Goal: Task Accomplishment & Management: Manage account settings

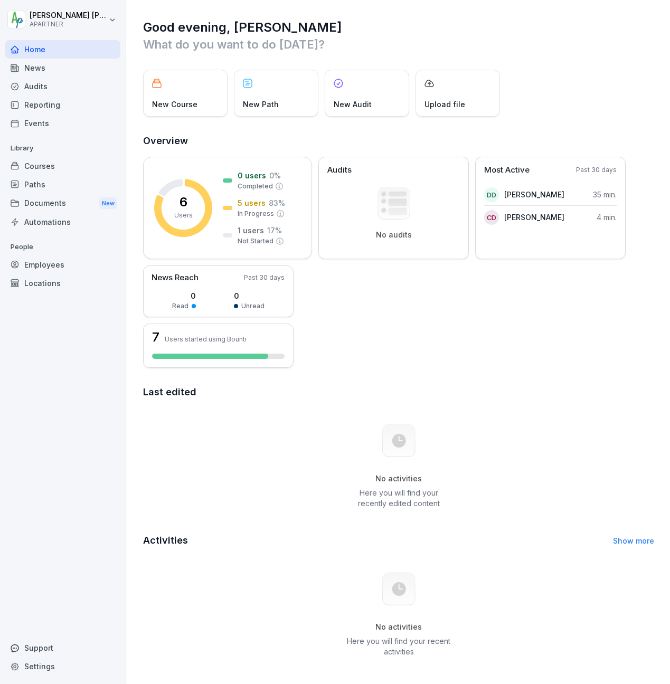
click at [37, 52] on div "Home" at bounding box center [62, 49] width 115 height 18
click at [31, 164] on div "Courses" at bounding box center [62, 166] width 115 height 18
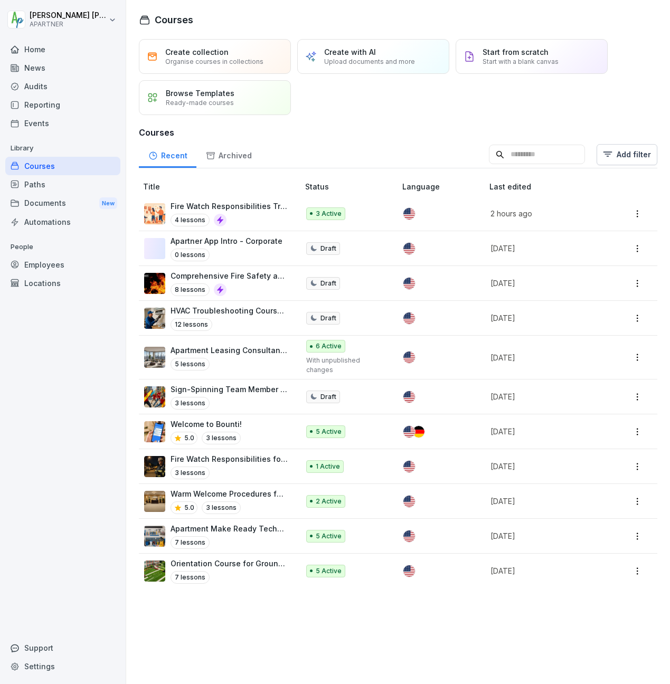
click at [632, 283] on html "Donald Dehne APARTNER Home News Audits Reporting Events Library Courses Paths D…" at bounding box center [335, 342] width 670 height 684
click at [180, 278] on html "Donald Dehne APARTNER Home News Audits Reporting Events Library Courses Paths D…" at bounding box center [335, 342] width 670 height 684
click at [181, 276] on p "Comprehensive Fire Safety and Risk Management" at bounding box center [230, 275] width 118 height 11
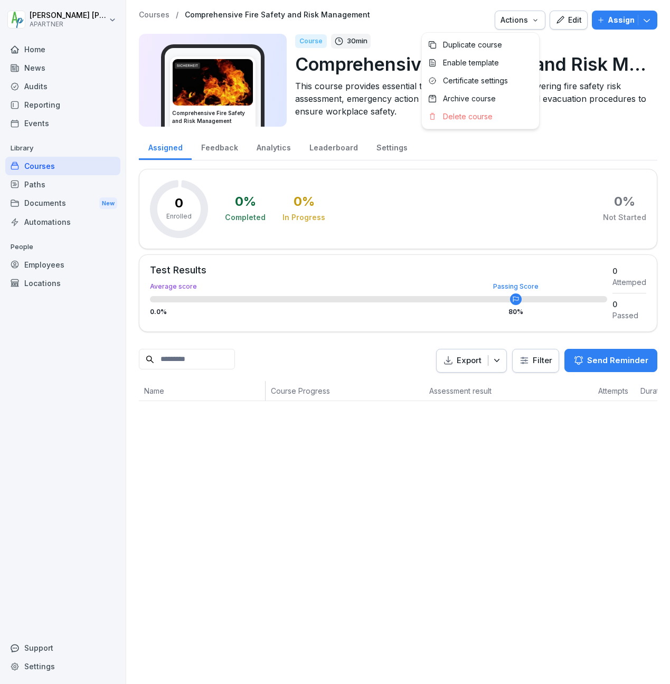
click at [531, 21] on icon "button" at bounding box center [535, 20] width 8 height 8
click at [560, 18] on div "Edit" at bounding box center [569, 20] width 26 height 12
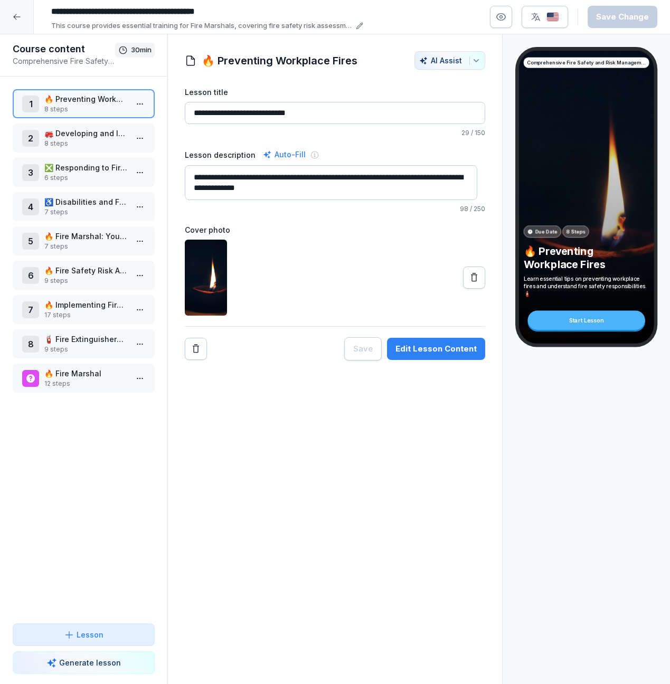
click at [98, 134] on p "🚒 Developing and Implementing Emergency Fire Action Plans" at bounding box center [85, 133] width 83 height 11
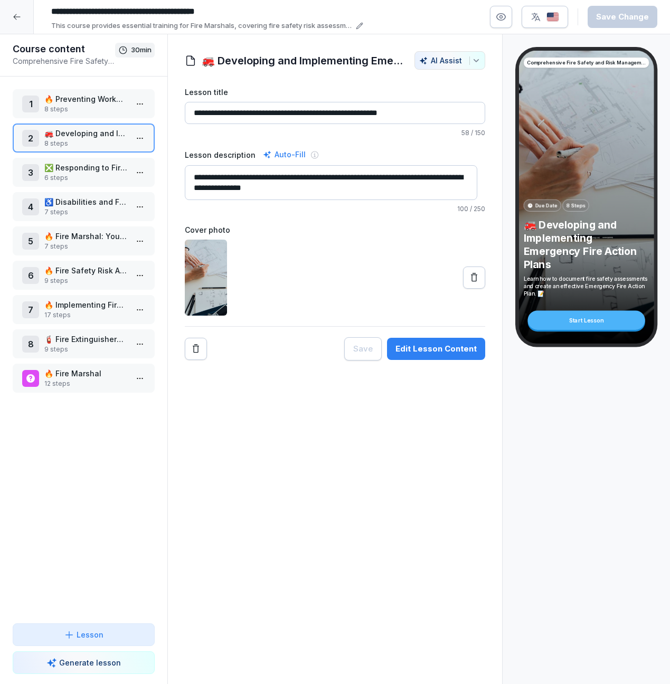
click at [20, 17] on icon at bounding box center [16, 17] width 7 height 6
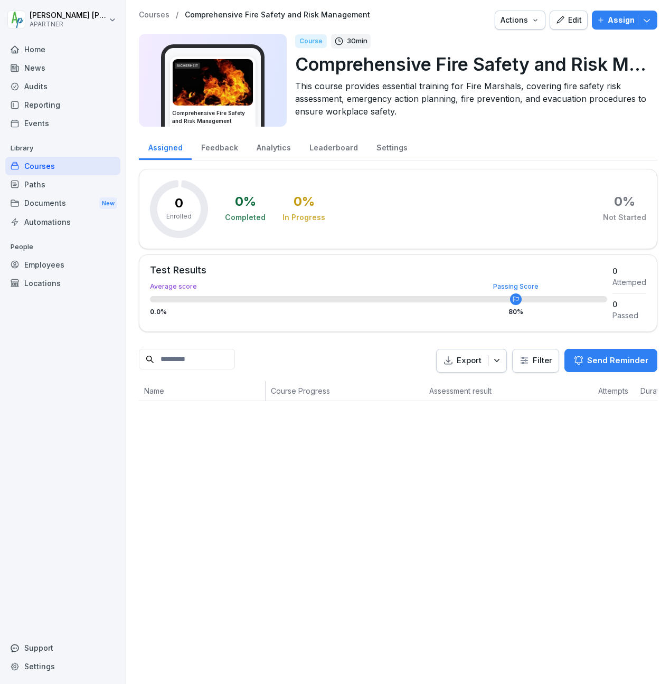
click at [27, 166] on div "Courses" at bounding box center [62, 166] width 115 height 18
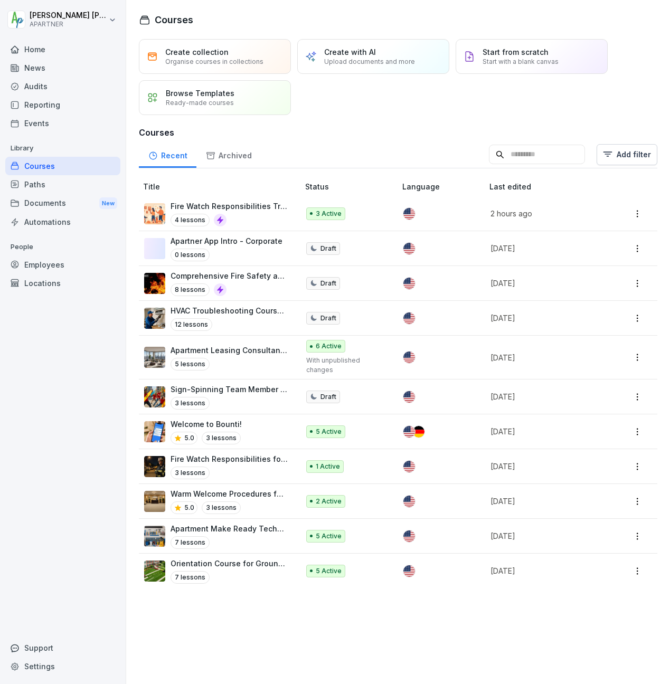
click at [635, 281] on html "Donald Dehne APARTNER Home News Audits Reporting Events Library Courses Paths D…" at bounding box center [335, 342] width 670 height 684
click at [572, 387] on div "Delete" at bounding box center [564, 387] width 23 height 11
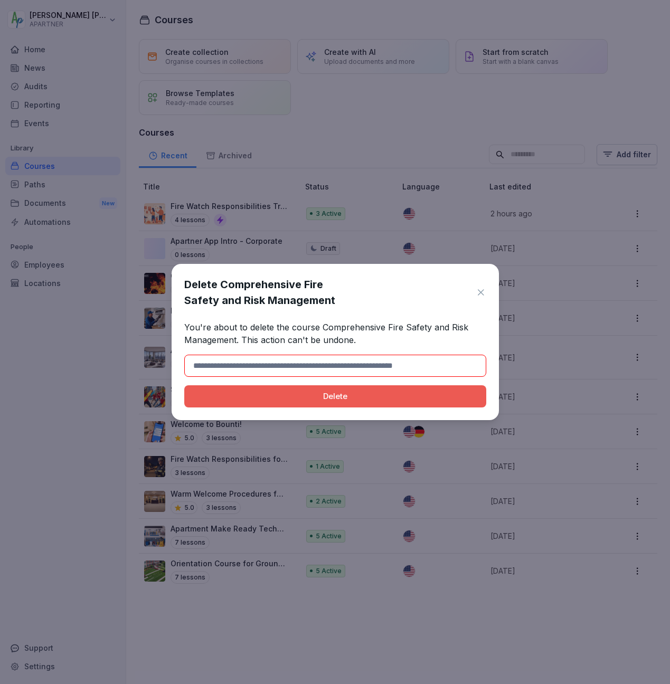
click at [333, 392] on div "Delete" at bounding box center [335, 397] width 285 height 12
click at [220, 366] on input at bounding box center [335, 366] width 302 height 22
drag, startPoint x: 219, startPoint y: 366, endPoint x: 355, endPoint y: 366, distance: 136.2
click at [347, 366] on input at bounding box center [335, 366] width 302 height 22
drag, startPoint x: 221, startPoint y: 283, endPoint x: 333, endPoint y: 297, distance: 112.8
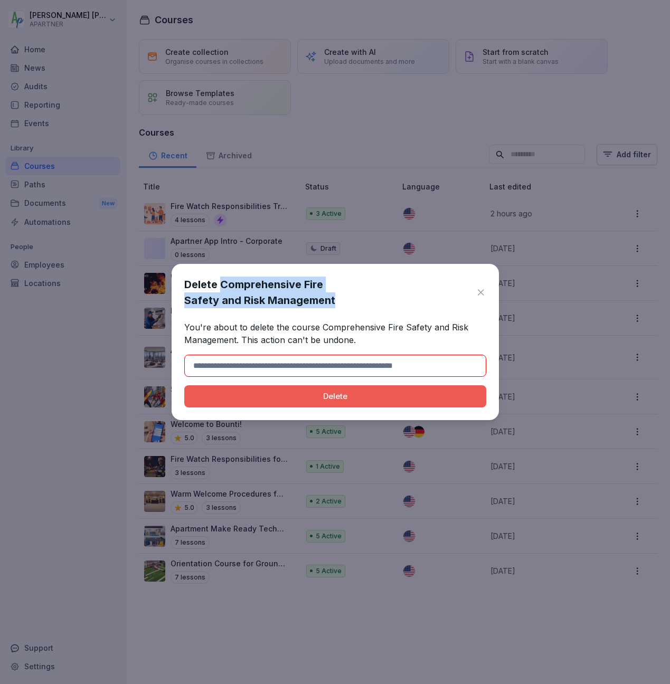
click at [333, 297] on h1 "Delete Comprehensive Fire Safety and Risk Management" at bounding box center [327, 293] width 286 height 32
copy h1 "Comprehensive Fire Safety and Risk Management"
click at [297, 362] on input at bounding box center [335, 366] width 302 height 22
paste input "**********"
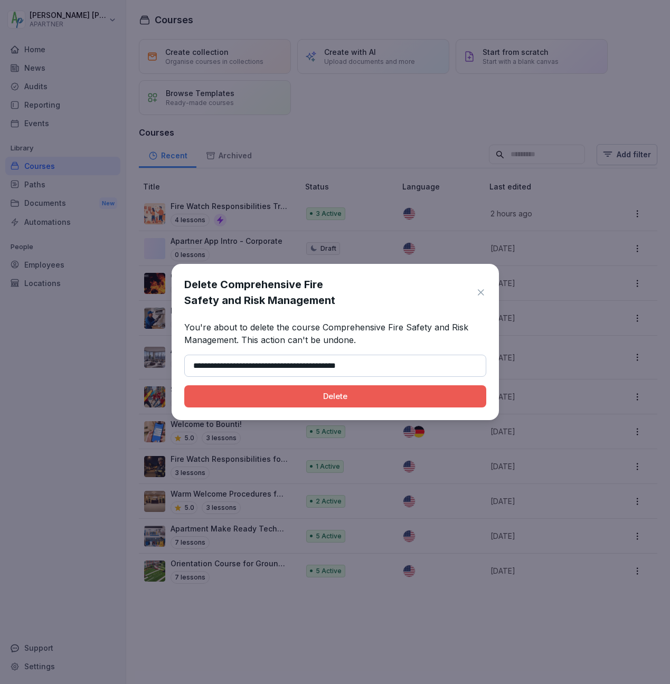
type input "**********"
click at [280, 394] on div "Delete" at bounding box center [335, 397] width 285 height 12
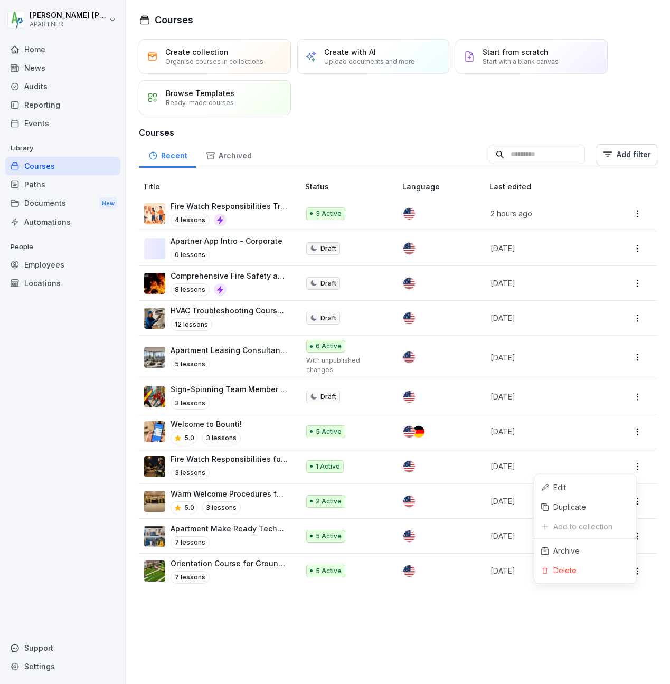
click at [629, 465] on html "Donald Dehne APARTNER Home News Audits Reporting Events Library Courses Paths D…" at bounding box center [335, 342] width 670 height 684
click at [560, 568] on div "Delete" at bounding box center [564, 570] width 23 height 11
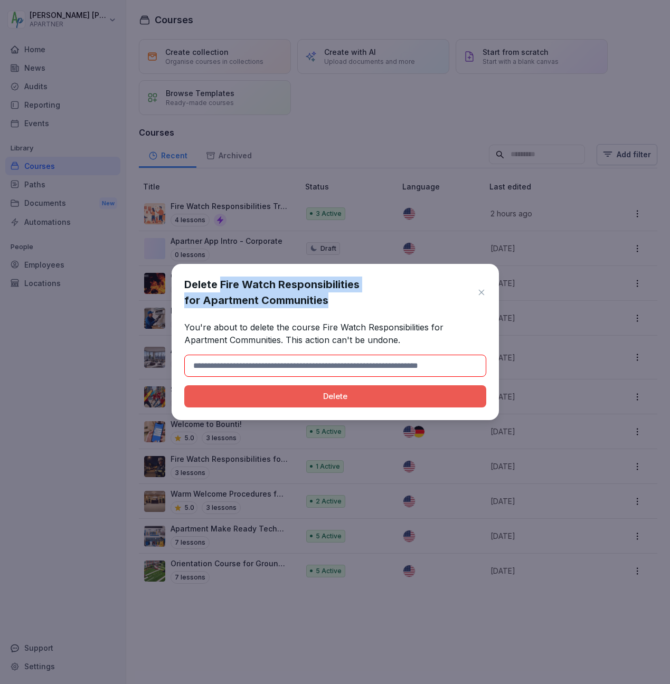
drag, startPoint x: 220, startPoint y: 284, endPoint x: 334, endPoint y: 300, distance: 115.2
click at [334, 300] on h1 "Delete Fire Watch Responsibilities for Apartment Communities" at bounding box center [327, 293] width 287 height 32
copy h1 "Fire Watch Responsibilities for Apartment Communities"
click at [268, 362] on input at bounding box center [335, 366] width 302 height 22
paste input "**********"
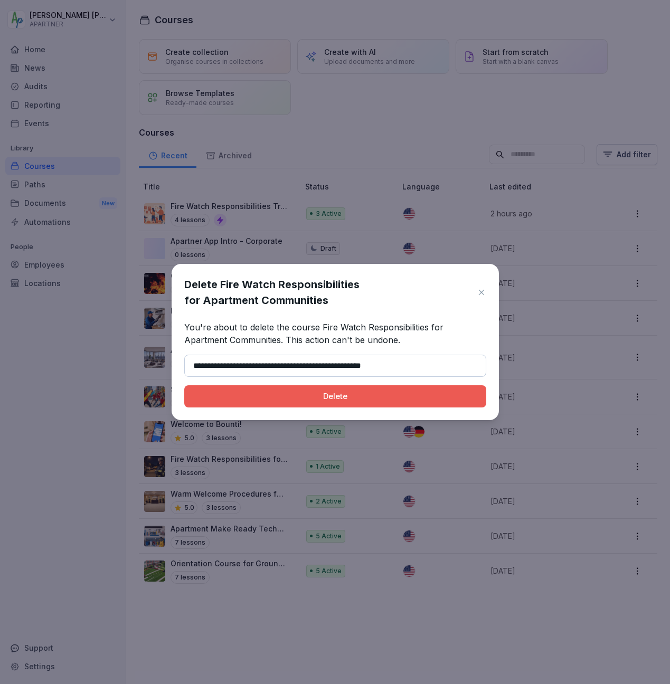
type input "**********"
click at [268, 400] on div "Delete" at bounding box center [335, 397] width 285 height 12
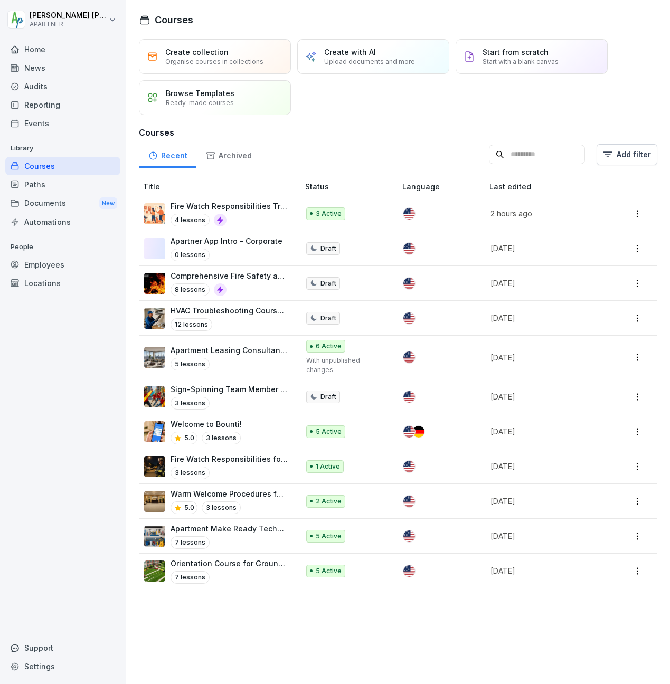
click at [50, 190] on div "Paths" at bounding box center [62, 184] width 115 height 18
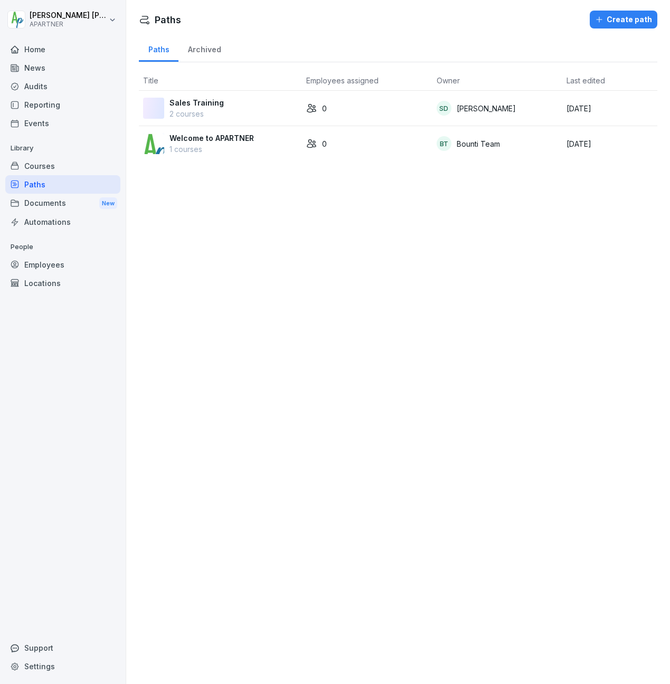
click at [35, 166] on div "Courses" at bounding box center [62, 166] width 115 height 18
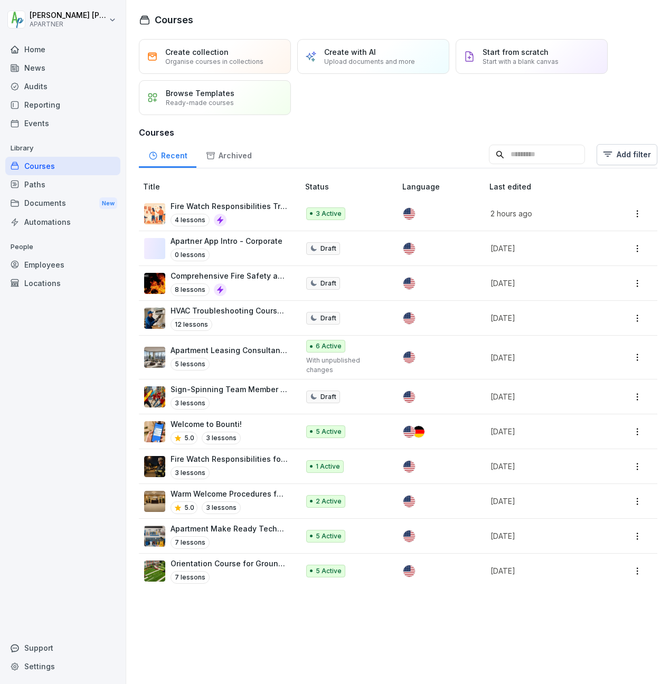
click at [631, 281] on html "Donald Dehne APARTNER Home News Audits Reporting Events Library Courses Paths D…" at bounding box center [335, 342] width 670 height 684
click at [628, 212] on html "Donald Dehne APARTNER Home News Audits Reporting Events Library Courses Paths D…" at bounding box center [335, 342] width 670 height 684
click at [628, 213] on html "Donald Dehne APARTNER Home News Audits Reporting Events Library Courses Paths D…" at bounding box center [335, 342] width 670 height 684
click at [251, 215] on html "Donald Dehne APARTNER Home News Audits Reporting Events Library Courses Paths D…" at bounding box center [335, 342] width 670 height 684
click at [248, 208] on p "Fire Watch Responsibilities Training" at bounding box center [230, 206] width 118 height 11
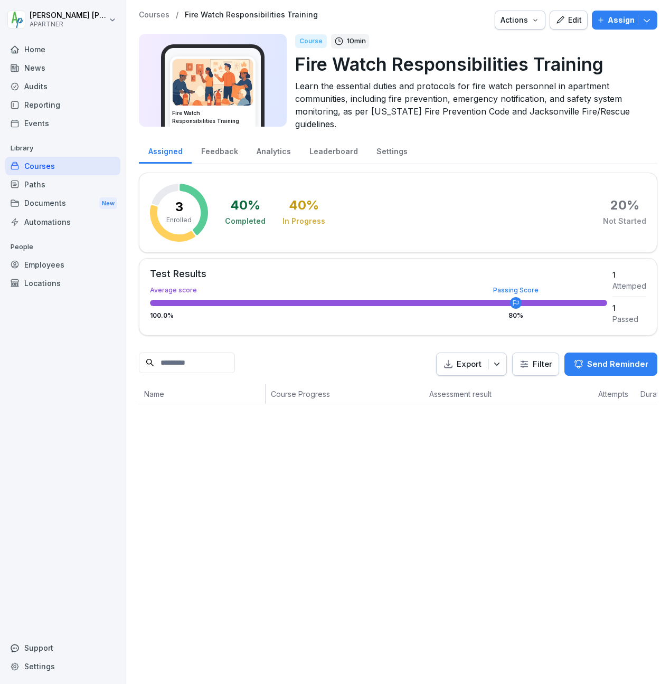
click at [614, 16] on p "Assign" at bounding box center [621, 20] width 27 height 12
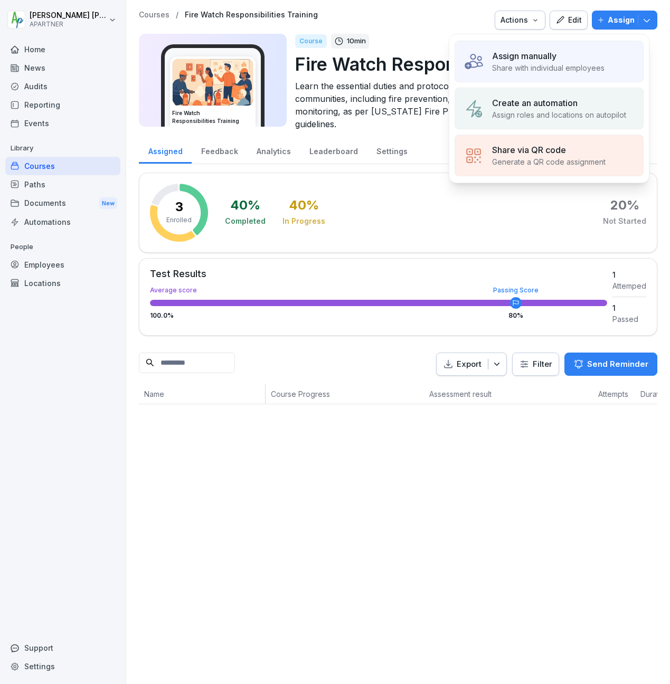
click at [541, 65] on p "Share with individual employees" at bounding box center [548, 67] width 112 height 11
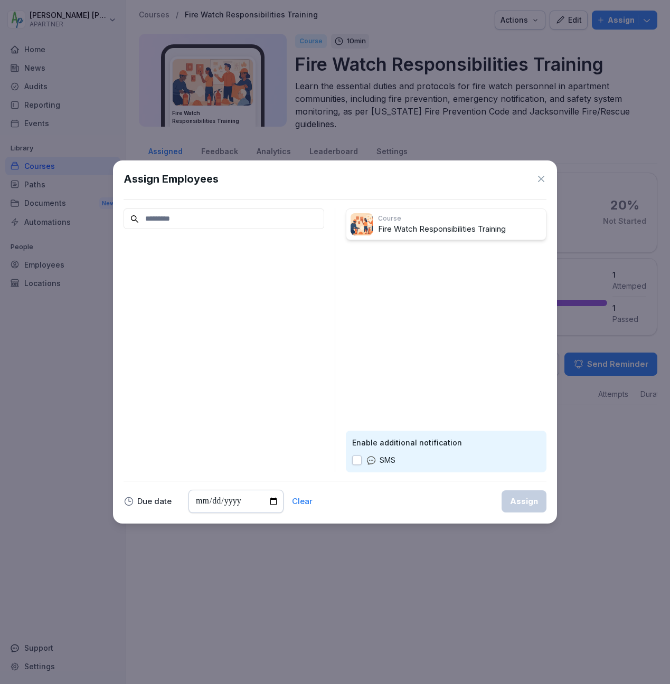
click at [239, 216] on input at bounding box center [224, 219] width 201 height 21
type input "*******"
click at [313, 220] on icon at bounding box center [314, 219] width 6 height 6
click at [395, 263] on div "Course Fire Watch Responsibilities Training Enable additional notification SMS" at bounding box center [446, 341] width 201 height 264
click at [430, 222] on p "Course" at bounding box center [460, 219] width 164 height 10
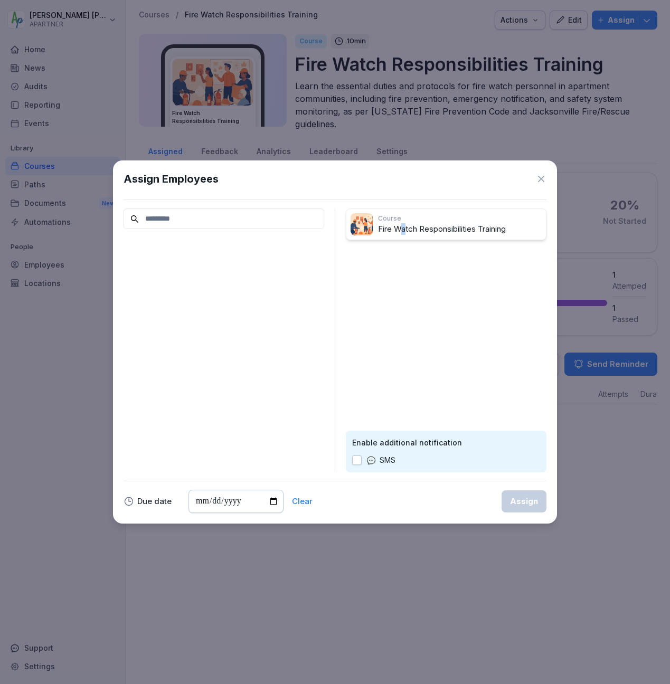
click at [405, 227] on p "Fire Watch Responsibilities Training" at bounding box center [460, 229] width 164 height 12
click at [541, 176] on icon at bounding box center [541, 179] width 11 height 11
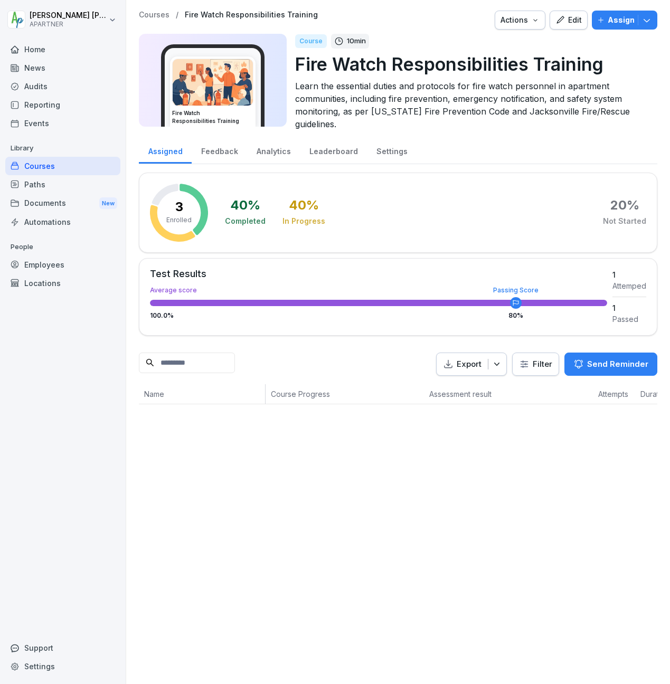
click at [609, 16] on p "Assign" at bounding box center [621, 20] width 27 height 12
click at [27, 262] on div "Employees" at bounding box center [62, 265] width 115 height 18
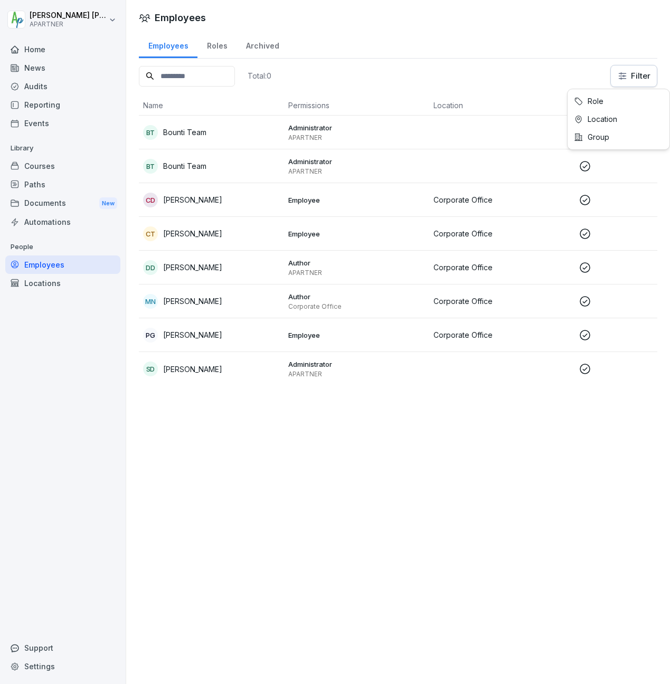
click at [615, 71] on html "Donald Dehne APARTNER Home News Audits Reporting Events Library Courses Paths D…" at bounding box center [335, 342] width 670 height 684
click at [627, 72] on html "Donald Dehne APARTNER Home News Audits Reporting Events Library Courses Paths D…" at bounding box center [335, 342] width 670 height 684
click at [221, 47] on div "Roles" at bounding box center [217, 44] width 39 height 27
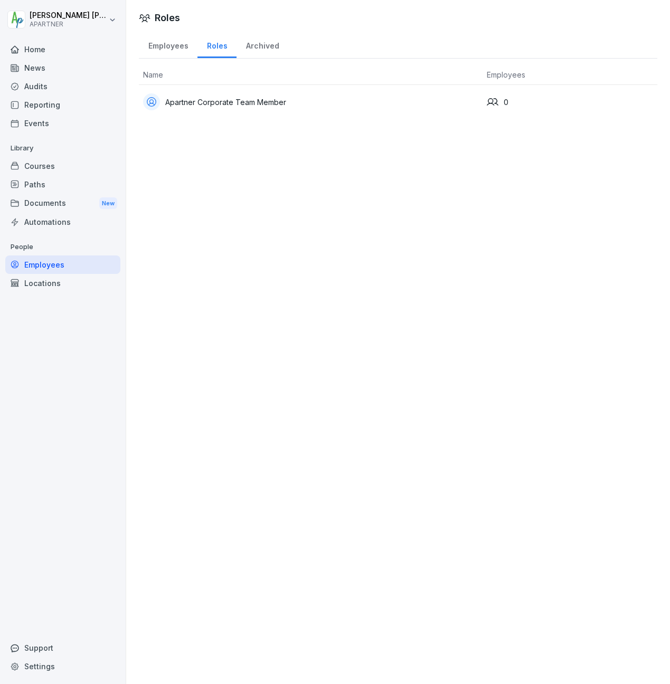
click at [255, 47] on div "Archived" at bounding box center [263, 44] width 52 height 27
drag, startPoint x: 380, startPoint y: 116, endPoint x: 392, endPoint y: 210, distance: 94.2
click at [392, 210] on div "Archive Employees Roles Archived Total: 0 Filter Name Permissions Location Firs…" at bounding box center [398, 342] width 544 height 684
click at [166, 51] on div "Employees" at bounding box center [168, 44] width 59 height 27
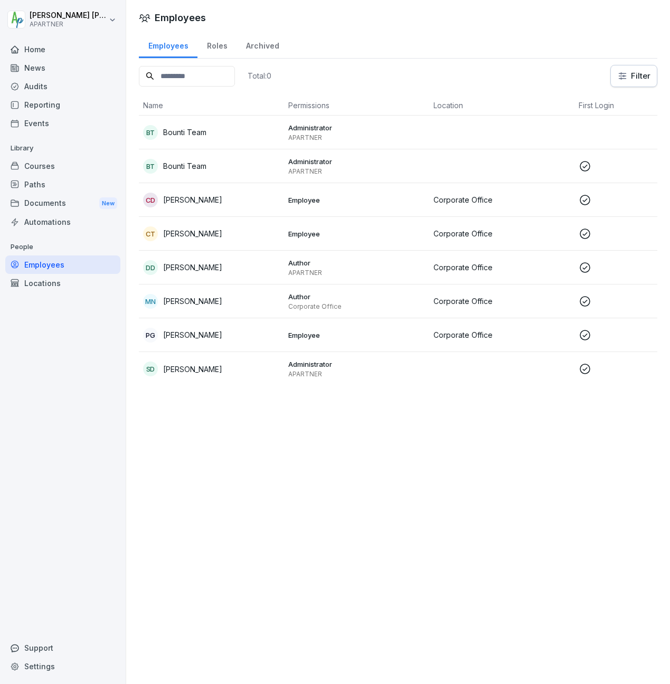
click at [210, 371] on p "[PERSON_NAME]" at bounding box center [192, 369] width 59 height 11
click at [42, 167] on div "Courses" at bounding box center [62, 166] width 115 height 18
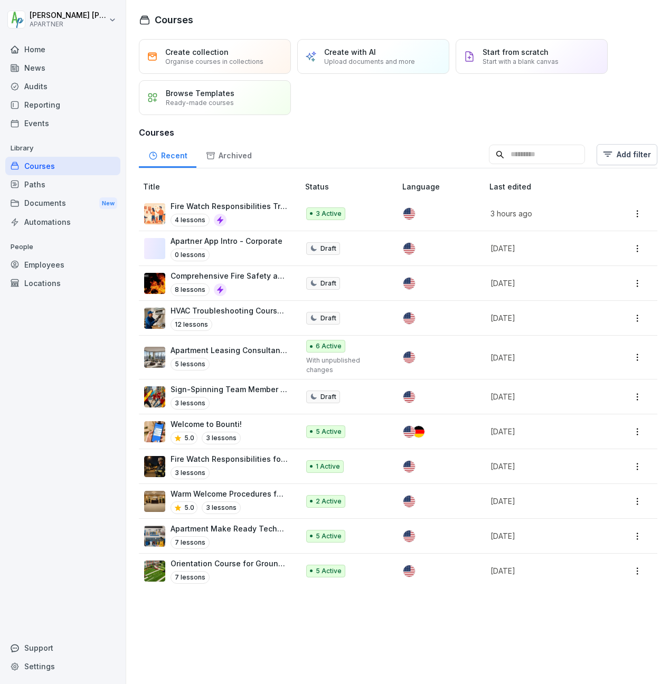
click at [630, 212] on html "Donald Dehne APARTNER Home News Audits Reporting Events Library Courses Paths D…" at bounding box center [335, 342] width 670 height 684
click at [259, 275] on html "Donald Dehne APARTNER Home News Audits Reporting Events Library Courses Paths D…" at bounding box center [335, 342] width 670 height 684
click at [637, 283] on td at bounding box center [635, 283] width 43 height 35
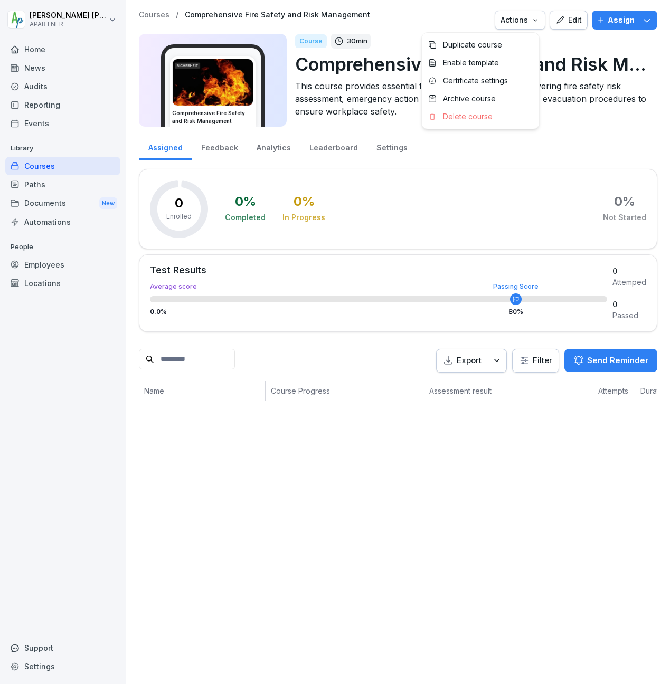
click at [531, 18] on icon "button" at bounding box center [535, 20] width 8 height 8
click at [451, 118] on p "Delete course" at bounding box center [468, 117] width 50 height 10
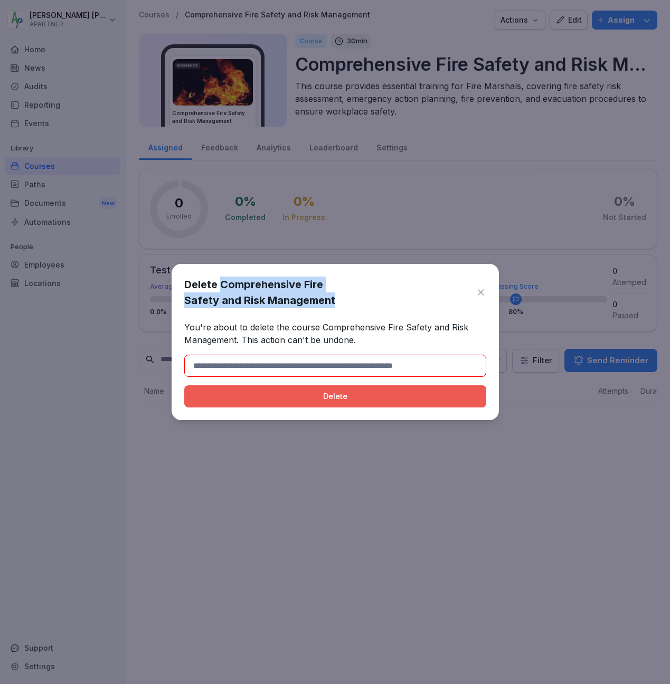
drag, startPoint x: 221, startPoint y: 285, endPoint x: 335, endPoint y: 296, distance: 114.6
click at [335, 296] on h1 "Delete Comprehensive Fire Safety and Risk Management" at bounding box center [327, 293] width 286 height 32
copy h1 "Comprehensive Fire Safety and Risk Management"
click at [301, 371] on input at bounding box center [335, 366] width 302 height 22
paste input "**********"
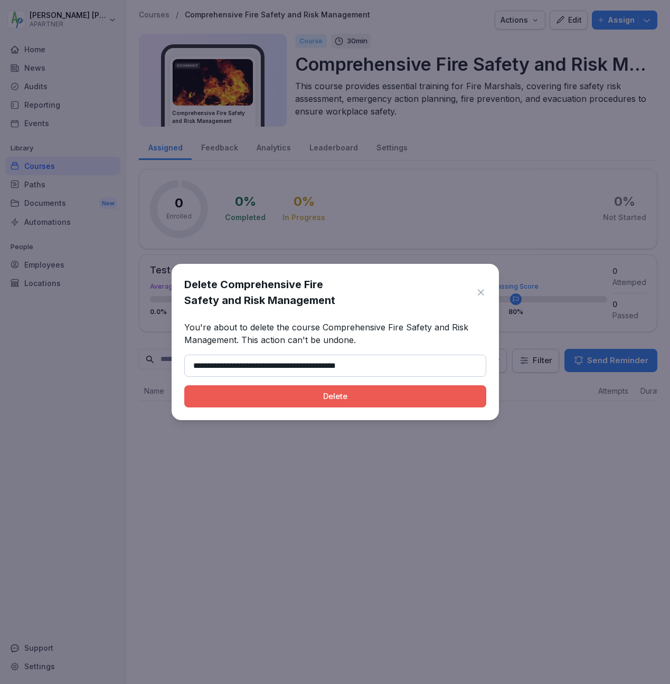
type input "**********"
click at [308, 399] on div "Delete" at bounding box center [335, 397] width 285 height 12
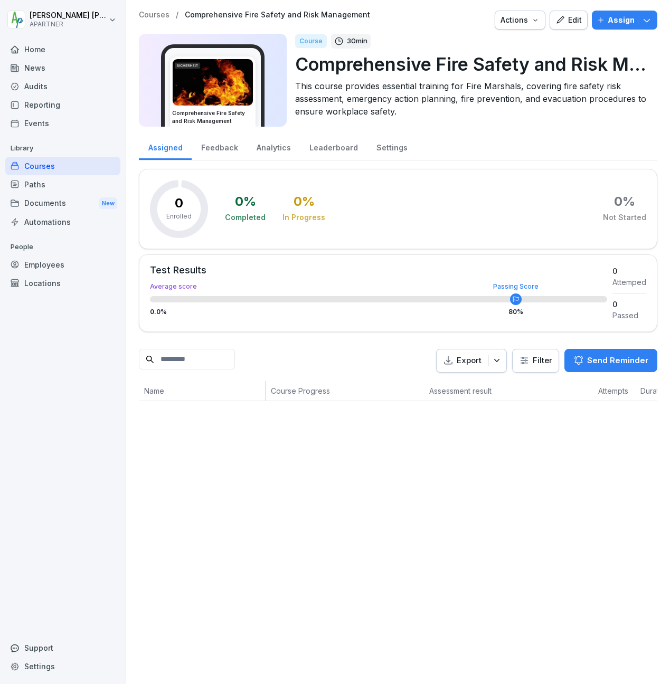
click at [37, 164] on div "Courses" at bounding box center [62, 166] width 115 height 18
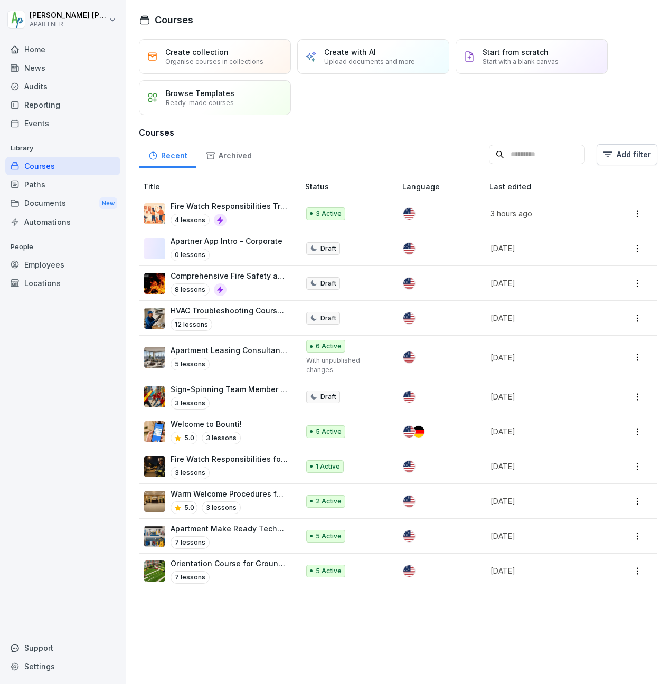
click at [628, 215] on html "Donald Dehne APARTNER Home News Audits Reporting Events Library Courses Paths D…" at bounding box center [335, 342] width 670 height 684
click at [264, 209] on html "Donald Dehne APARTNER Home News Audits Reporting Events Library Courses Paths D…" at bounding box center [335, 342] width 670 height 684
click at [634, 213] on html "Donald Dehne APARTNER Home News Audits Reporting Events Library Courses Paths D…" at bounding box center [335, 342] width 670 height 684
click at [568, 251] on div "Duplicate" at bounding box center [569, 254] width 33 height 11
click at [230, 217] on div "4 lessons" at bounding box center [230, 220] width 118 height 13
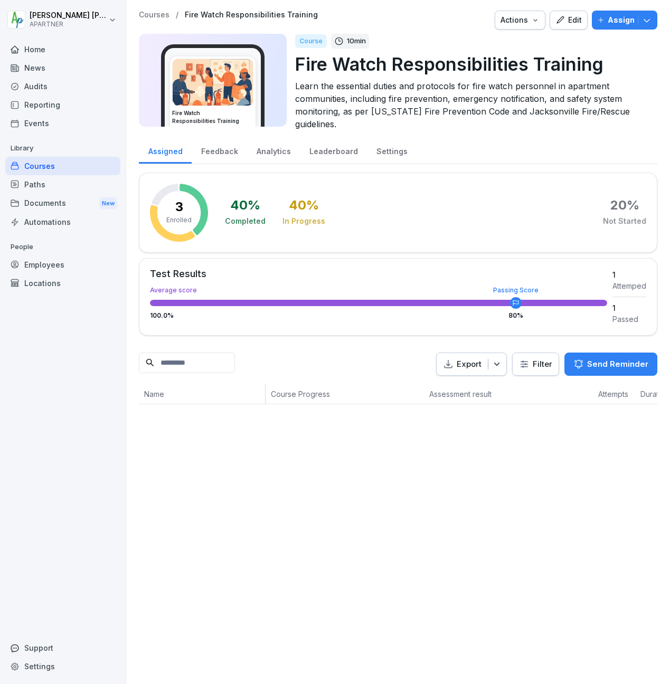
click at [41, 161] on div "Courses" at bounding box center [62, 166] width 115 height 18
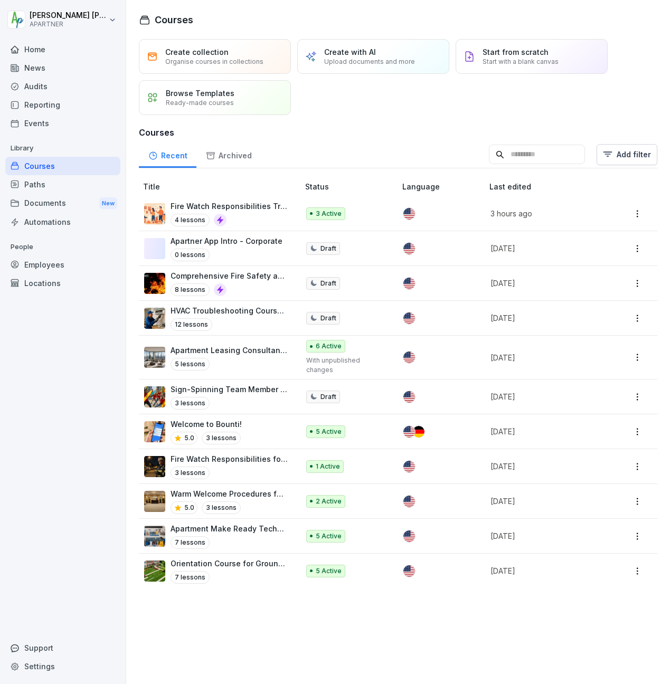
click at [234, 209] on p "Fire Watch Responsibilities Training" at bounding box center [230, 206] width 118 height 11
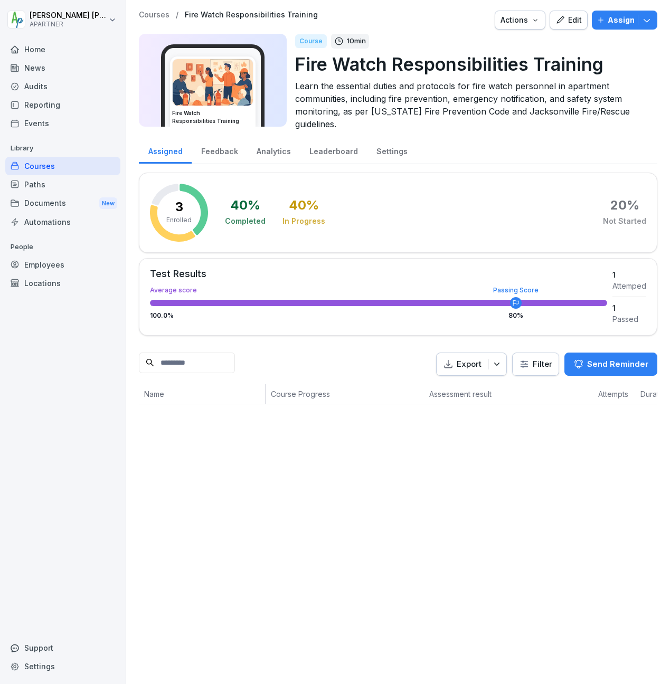
click at [614, 24] on p "Assign" at bounding box center [621, 20] width 27 height 12
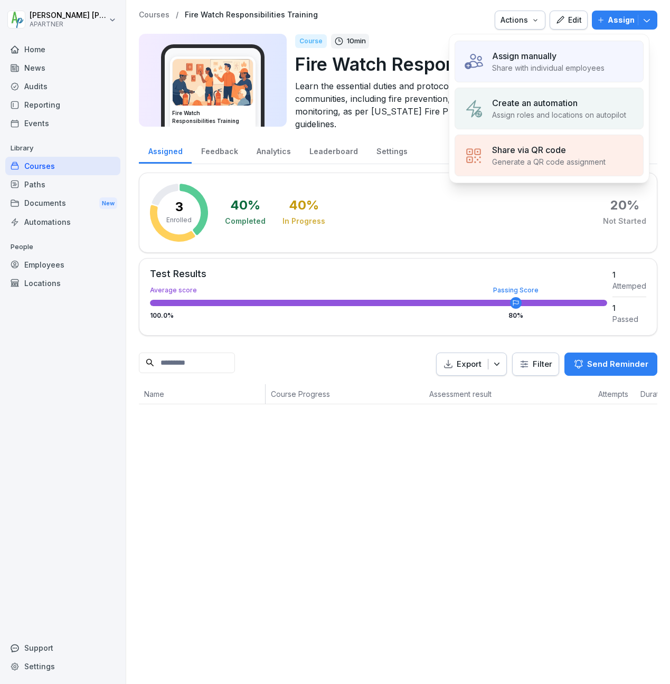
click at [530, 65] on p "Share with individual employees" at bounding box center [548, 67] width 112 height 11
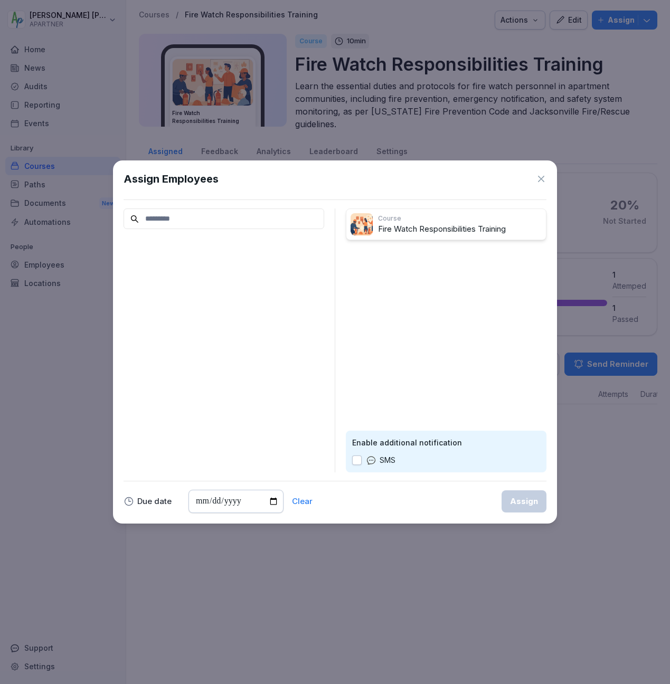
click at [206, 217] on input at bounding box center [224, 219] width 201 height 21
click at [355, 460] on button "button" at bounding box center [357, 461] width 10 height 10
click at [355, 460] on span "button" at bounding box center [357, 460] width 8 height 8
click at [196, 362] on div at bounding box center [224, 341] width 201 height 264
click at [420, 214] on p "Course" at bounding box center [460, 219] width 164 height 10
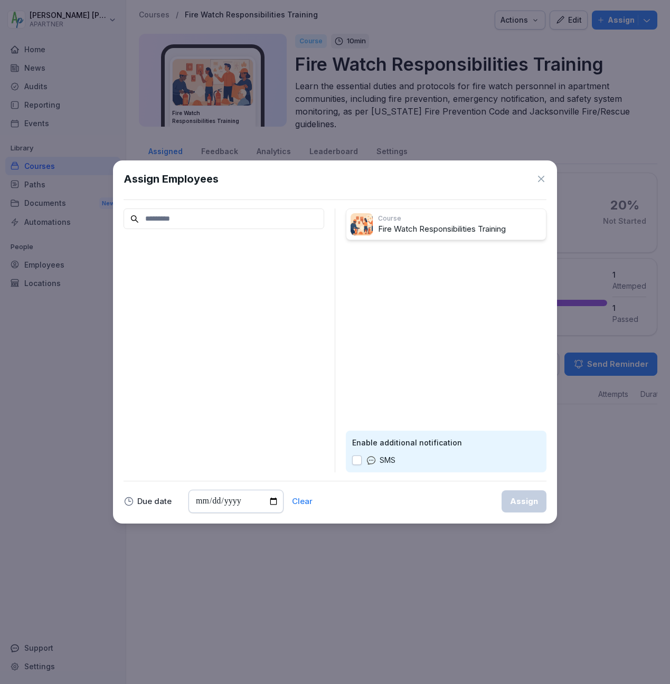
click at [422, 220] on p "Course" at bounding box center [460, 219] width 164 height 10
click at [214, 222] on input at bounding box center [224, 219] width 201 height 21
type input "**********"
click at [248, 505] on input "date" at bounding box center [236, 501] width 95 height 23
click at [393, 456] on p "SMS" at bounding box center [388, 461] width 16 height 12
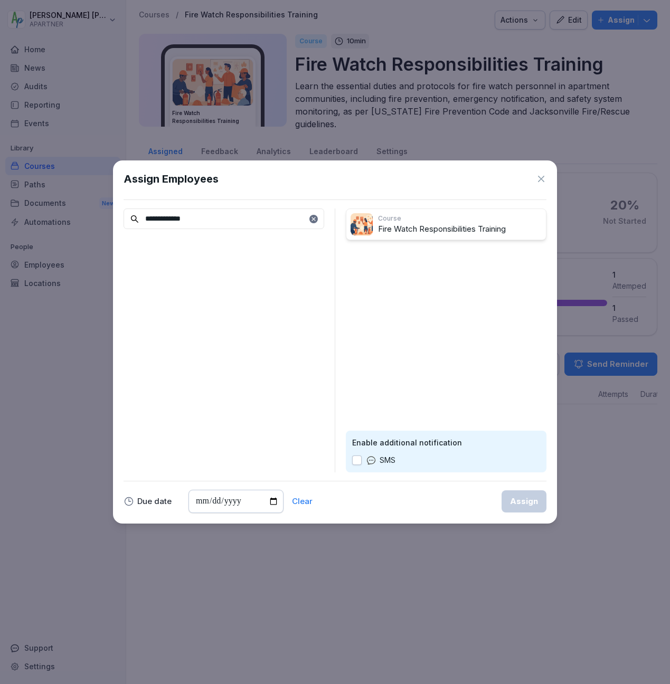
click at [457, 300] on div "Course Fire Watch Responsibilities Training Enable additional notification SMS" at bounding box center [446, 341] width 201 height 264
click at [449, 232] on p "Fire Watch Responsibilities Training" at bounding box center [460, 229] width 164 height 12
click at [540, 178] on icon at bounding box center [541, 179] width 11 height 11
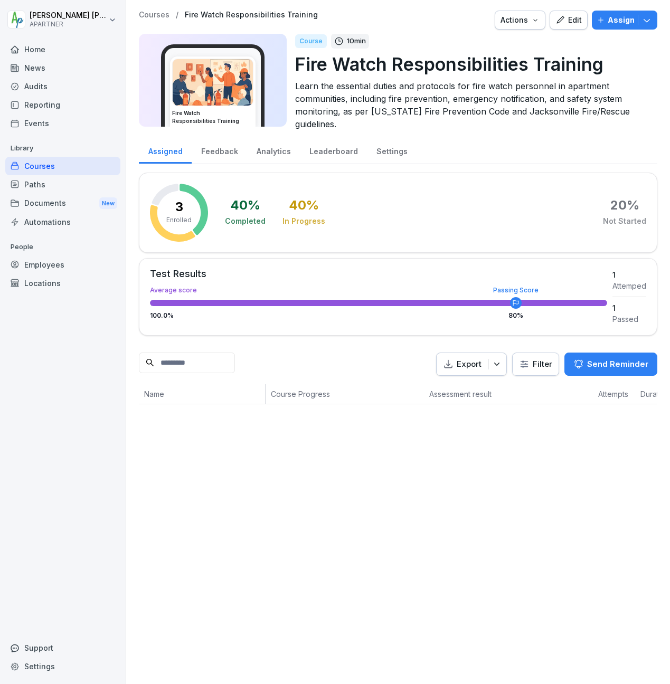
drag, startPoint x: 321, startPoint y: 403, endPoint x: 360, endPoint y: 403, distance: 39.6
click at [364, 403] on th "Course Progress" at bounding box center [345, 394] width 158 height 20
click at [593, 362] on p "Send Reminder" at bounding box center [617, 365] width 61 height 12
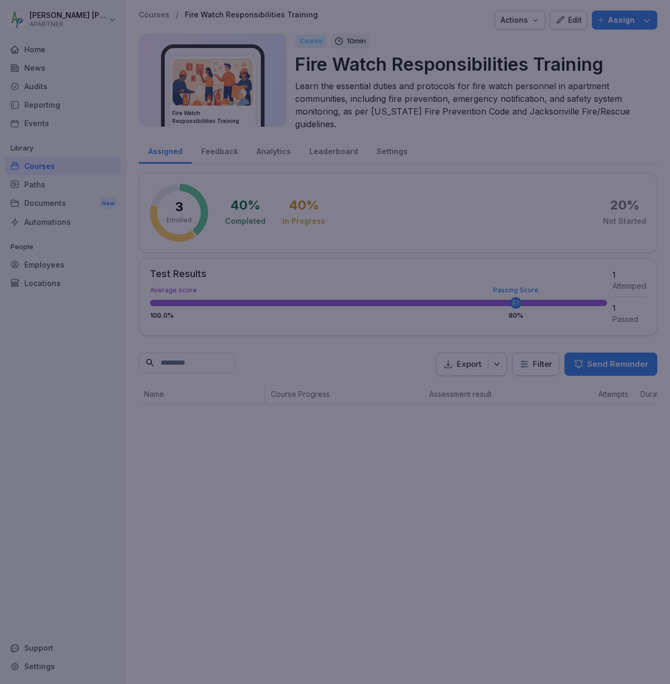
click at [338, 164] on div at bounding box center [335, 342] width 670 height 684
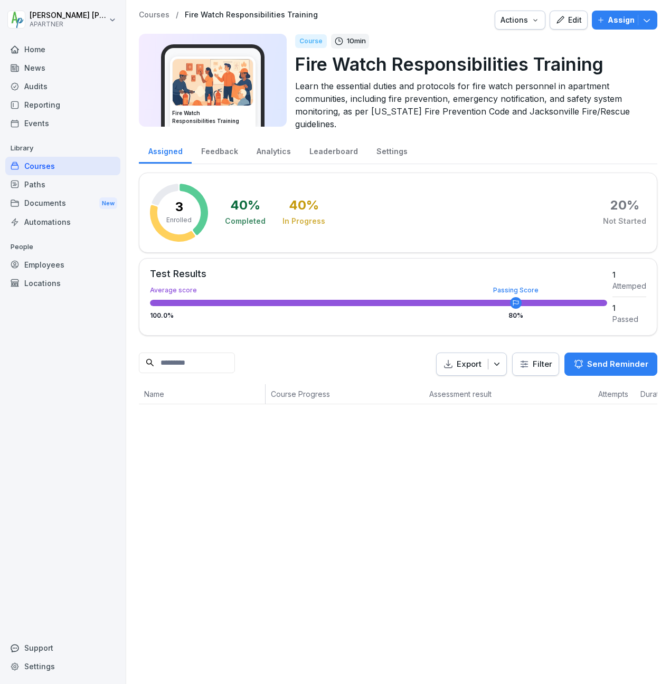
click at [199, 234] on rect at bounding box center [179, 213] width 58 height 58
click at [204, 213] on icon at bounding box center [194, 209] width 29 height 51
click at [407, 374] on div "Export Filter Send Reminder" at bounding box center [398, 365] width 519 height 24
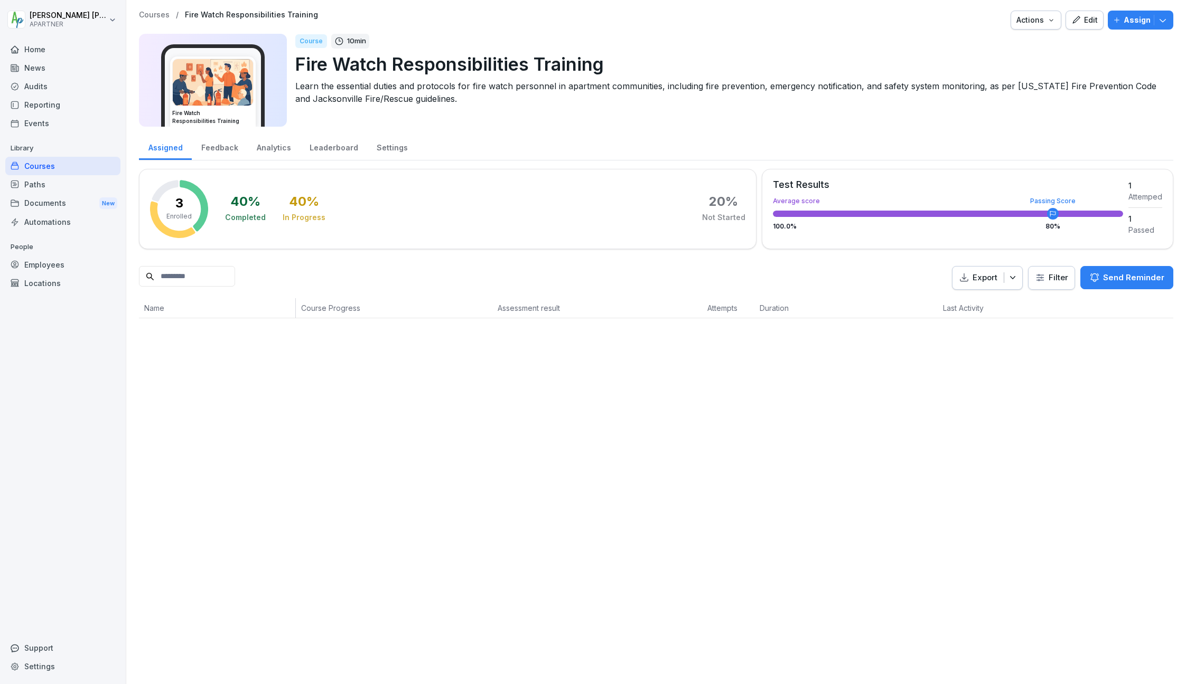
click at [670, 25] on div "Edit" at bounding box center [1084, 20] width 26 height 12
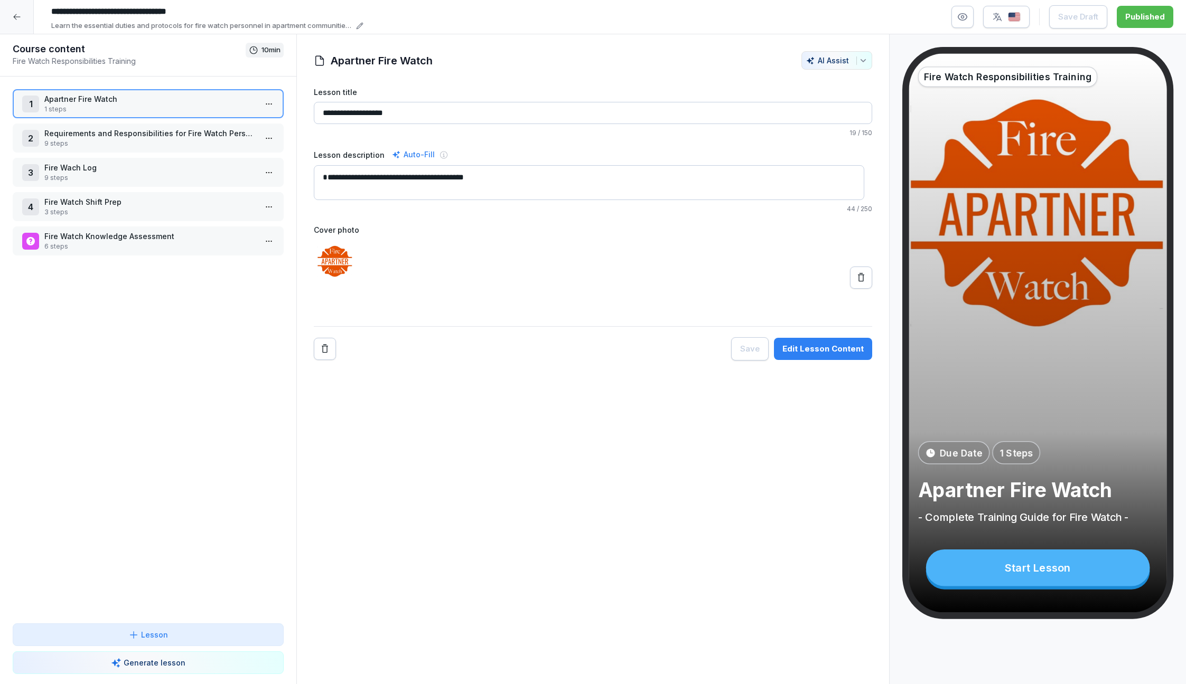
click at [18, 16] on icon at bounding box center [17, 17] width 8 height 8
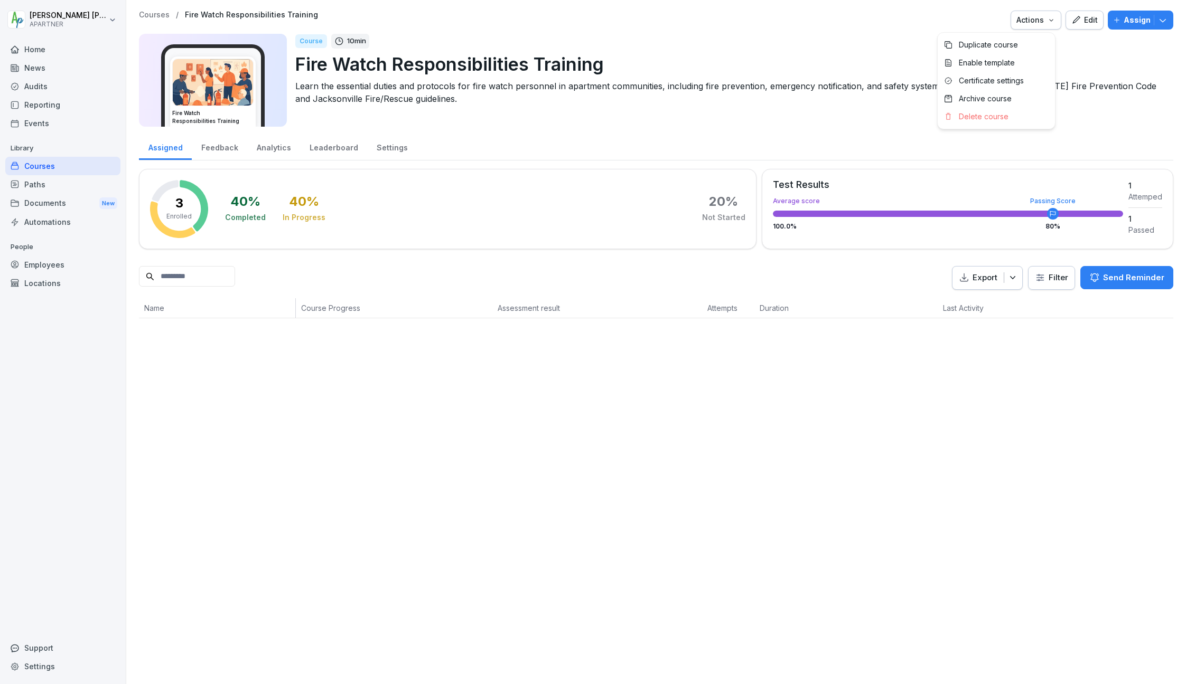
click at [670, 17] on div "Actions" at bounding box center [1035, 20] width 39 height 12
click at [670, 20] on button "Assign" at bounding box center [1139, 20] width 65 height 19
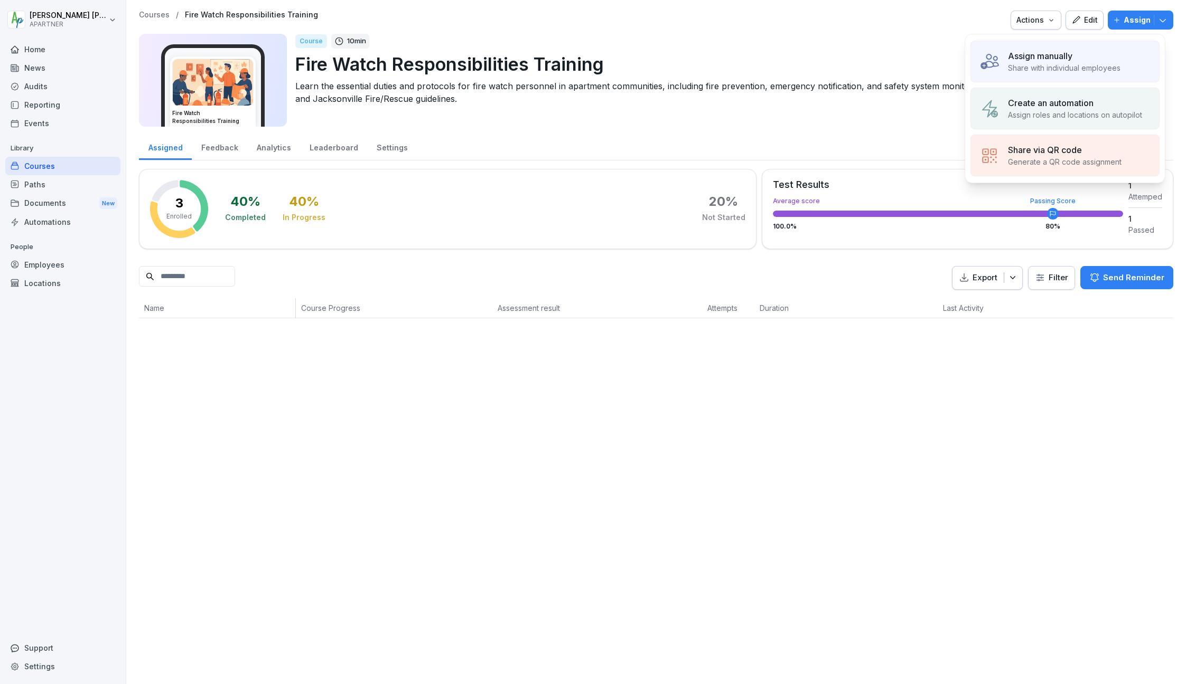
click at [670, 104] on p "Create an automation" at bounding box center [1051, 103] width 86 height 13
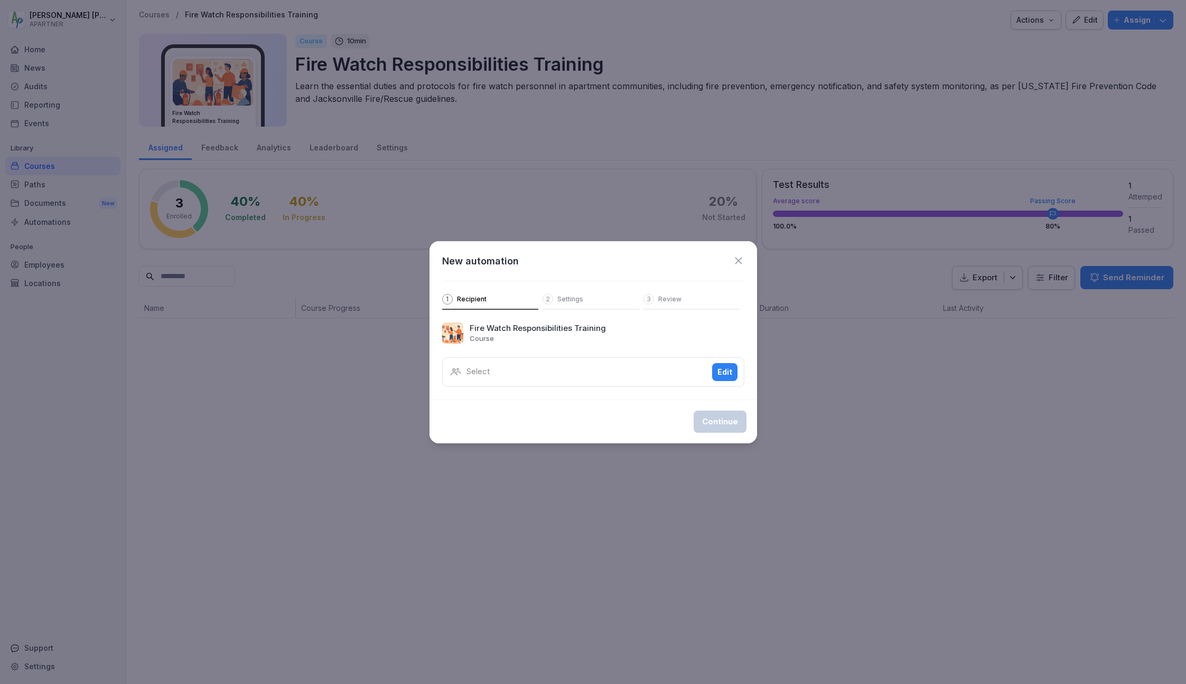
click at [591, 374] on div "Select Edit" at bounding box center [593, 373] width 302 height 30
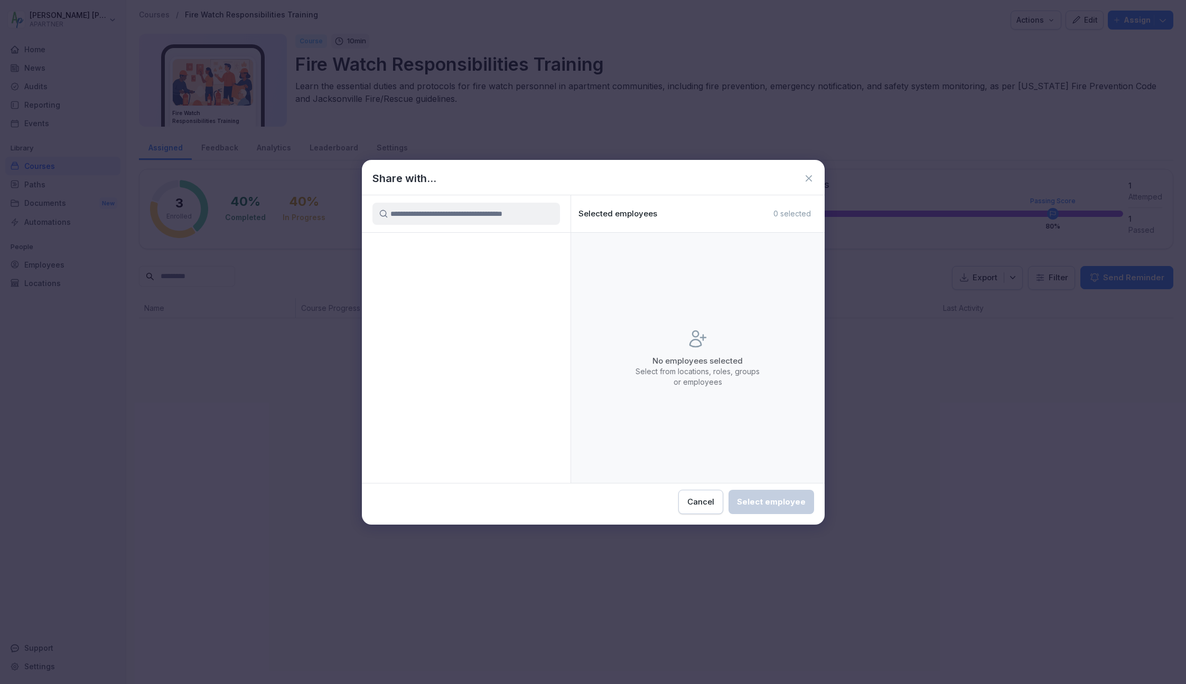
click at [653, 331] on div "No employees selected Select from locations, roles, groups or employees" at bounding box center [697, 357] width 127 height 59
click at [445, 436] on div at bounding box center [466, 339] width 209 height 288
click at [433, 217] on input at bounding box center [465, 214] width 187 height 22
type input "*******"
click at [670, 496] on button "Cancel" at bounding box center [700, 502] width 45 height 24
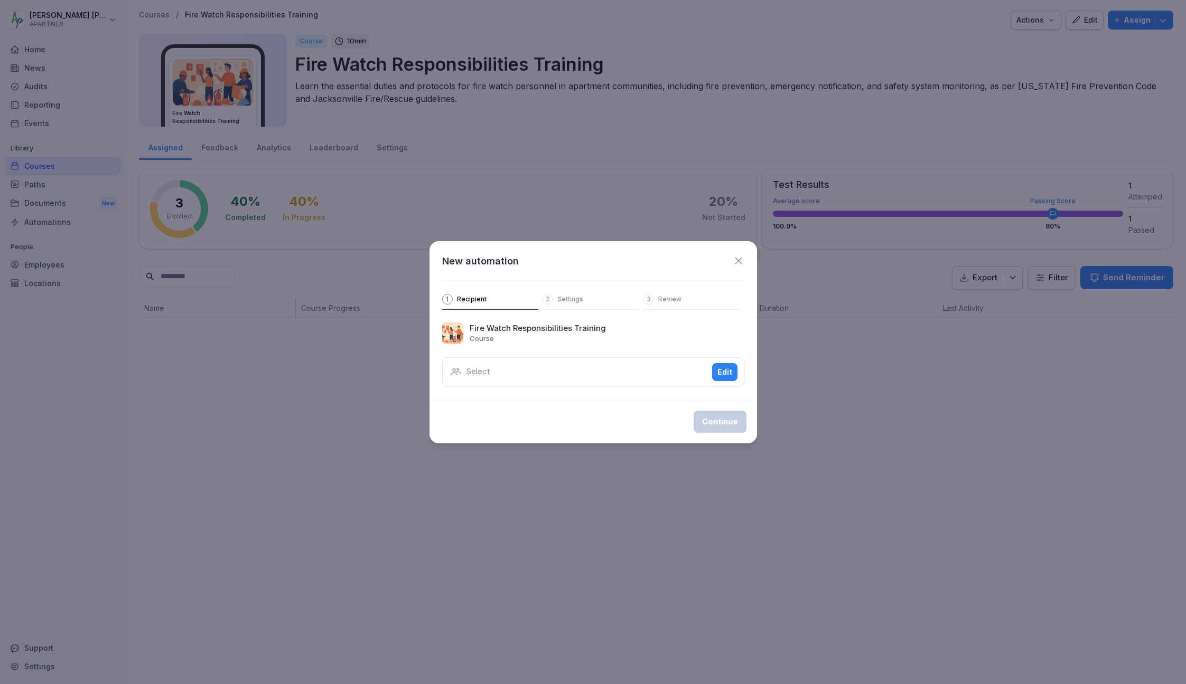
click at [670, 260] on icon at bounding box center [738, 261] width 12 height 12
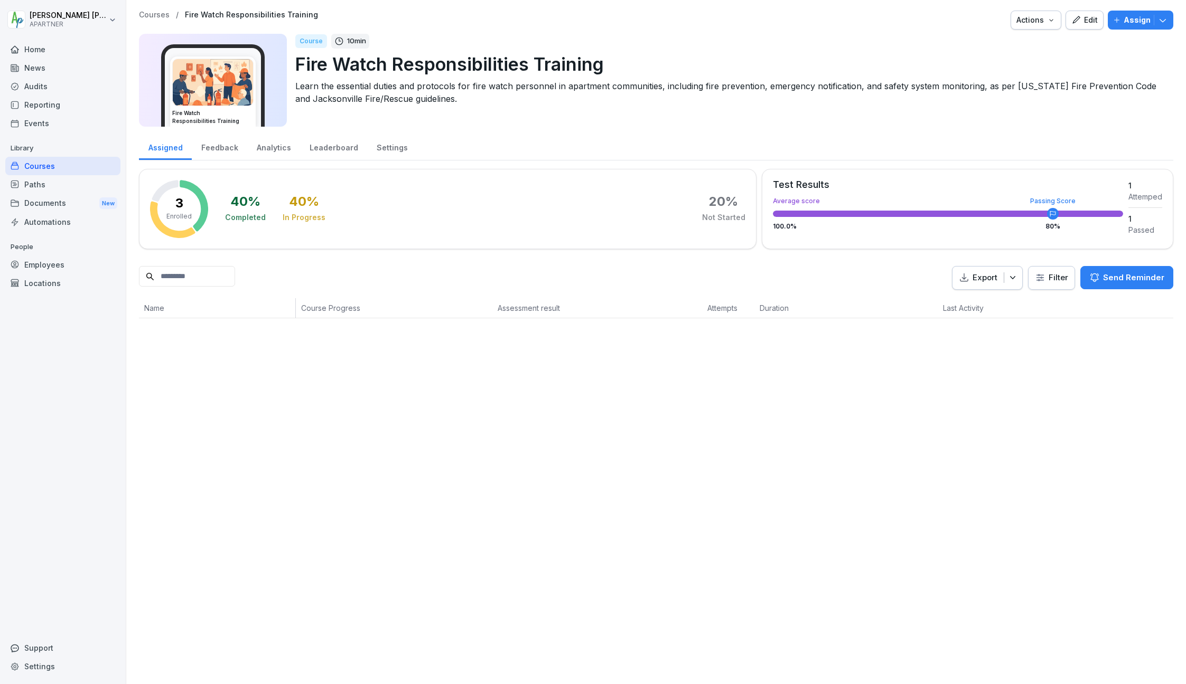
click at [42, 261] on div "Employees" at bounding box center [62, 265] width 115 height 18
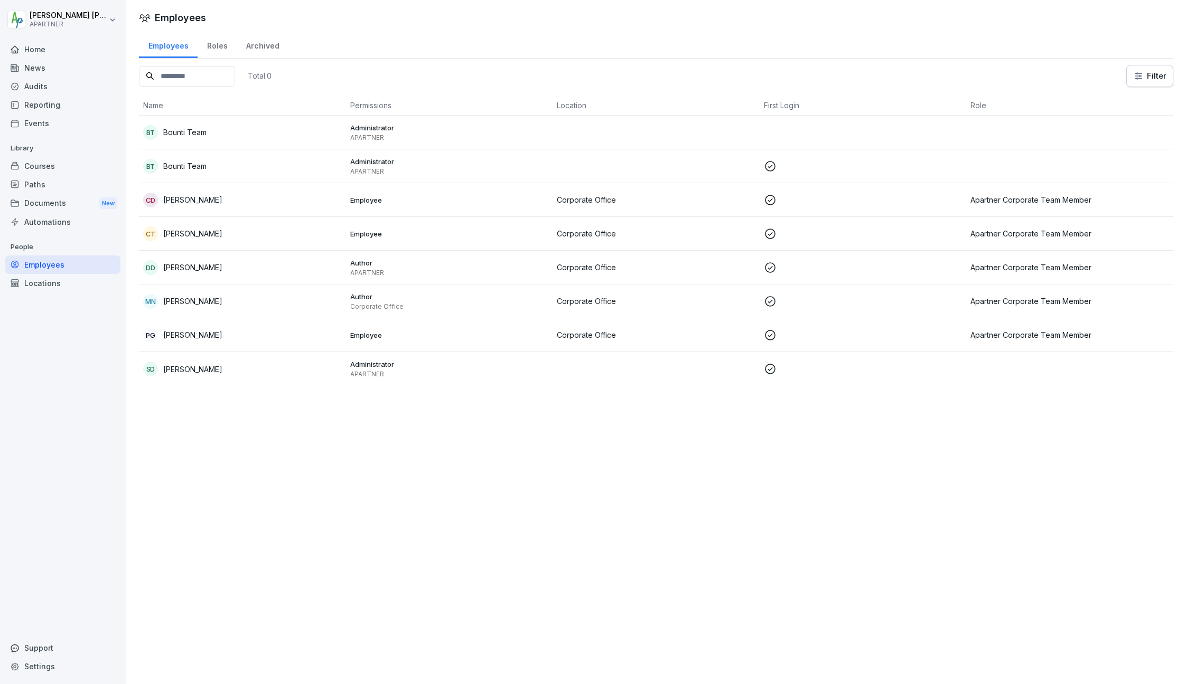
click at [365, 157] on p "Administrator" at bounding box center [449, 162] width 199 height 10
click at [670, 270] on p "Apartner Corporate Team Member" at bounding box center [1069, 267] width 199 height 11
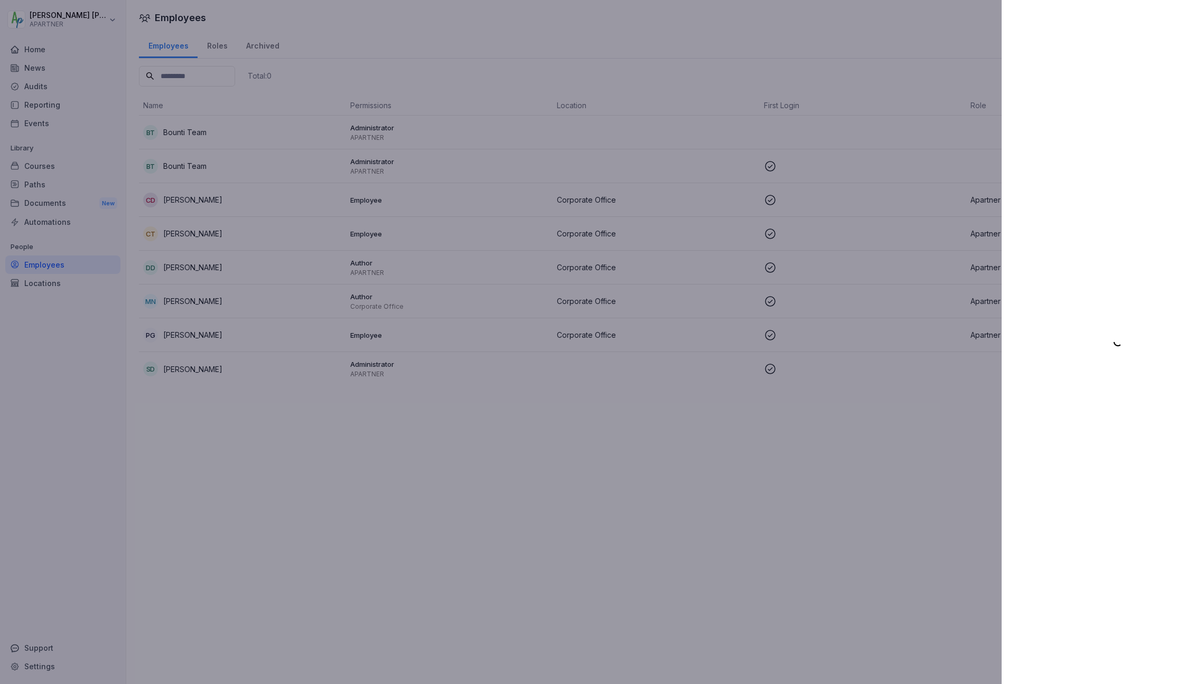
click at [211, 51] on div at bounding box center [593, 342] width 1186 height 684
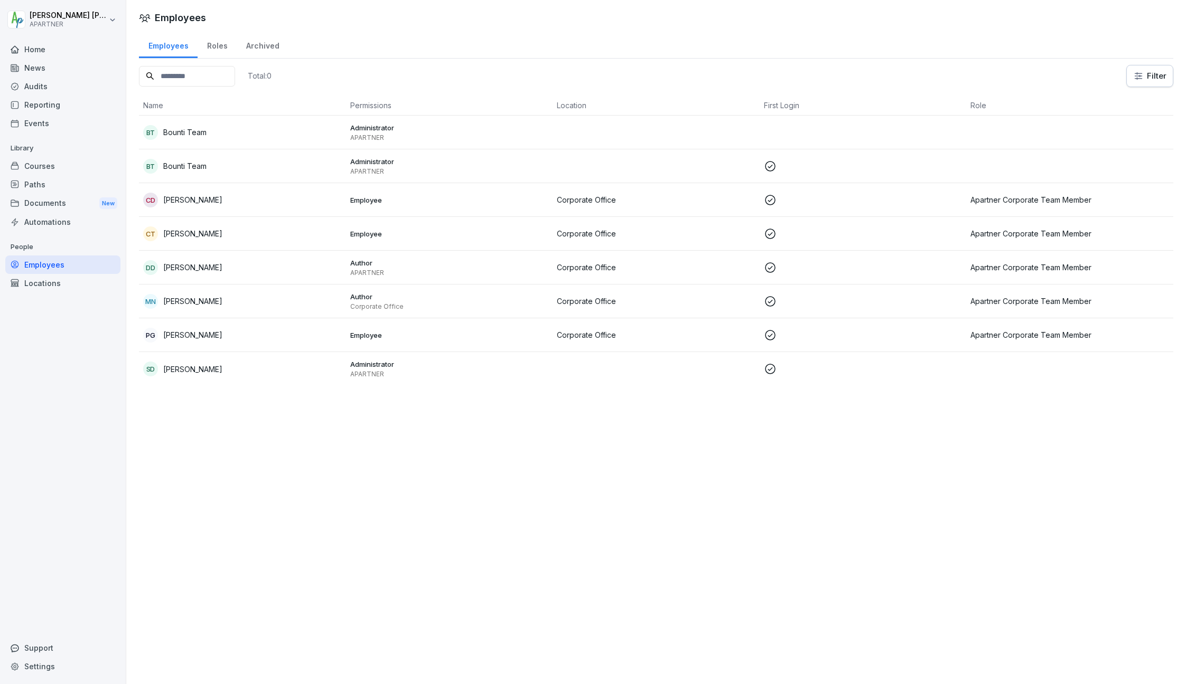
click at [213, 49] on div "Roles" at bounding box center [217, 44] width 39 height 27
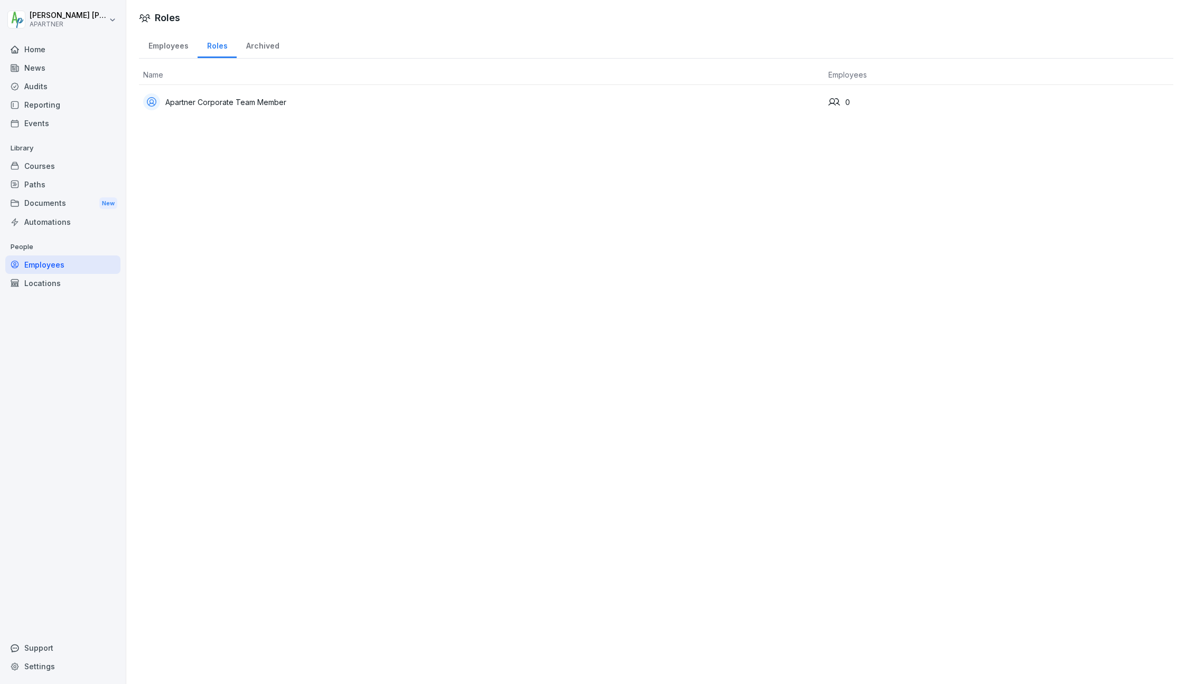
click at [204, 101] on div "Apartner Corporate Team Member" at bounding box center [481, 101] width 676 height 17
click at [251, 46] on div "Archived" at bounding box center [263, 44] width 52 height 27
click at [45, 281] on div "Locations" at bounding box center [62, 283] width 115 height 18
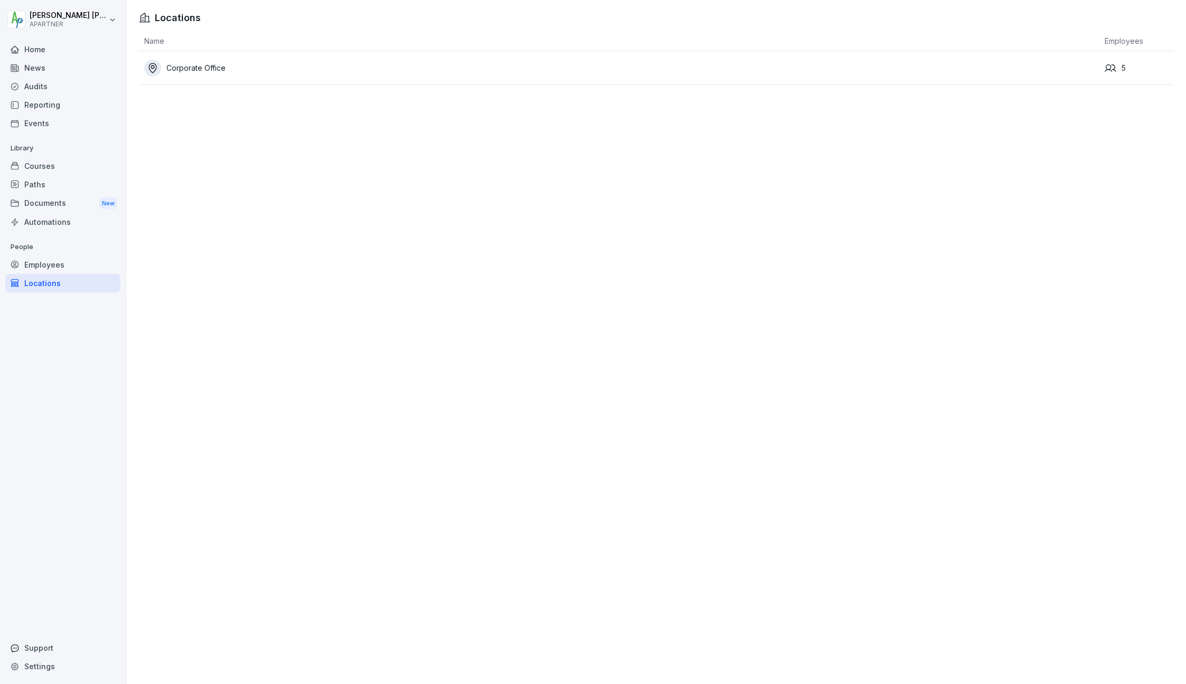
click at [41, 264] on div "Employees" at bounding box center [62, 265] width 115 height 18
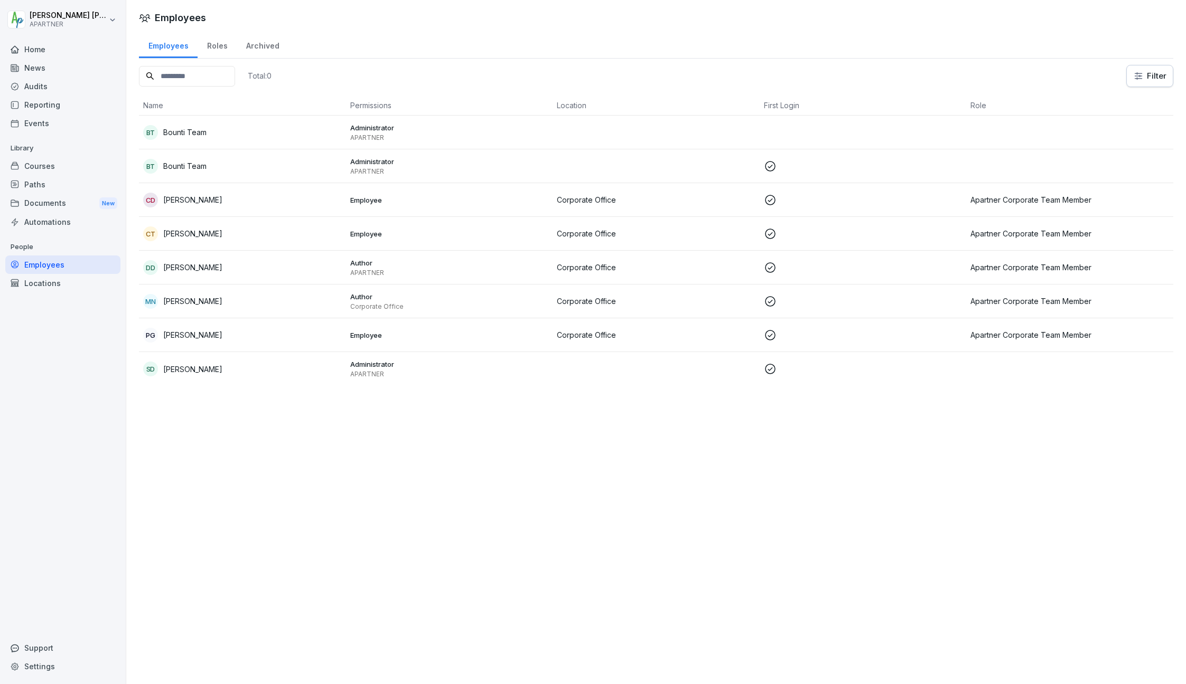
click at [181, 371] on p "[PERSON_NAME]" at bounding box center [192, 369] width 59 height 11
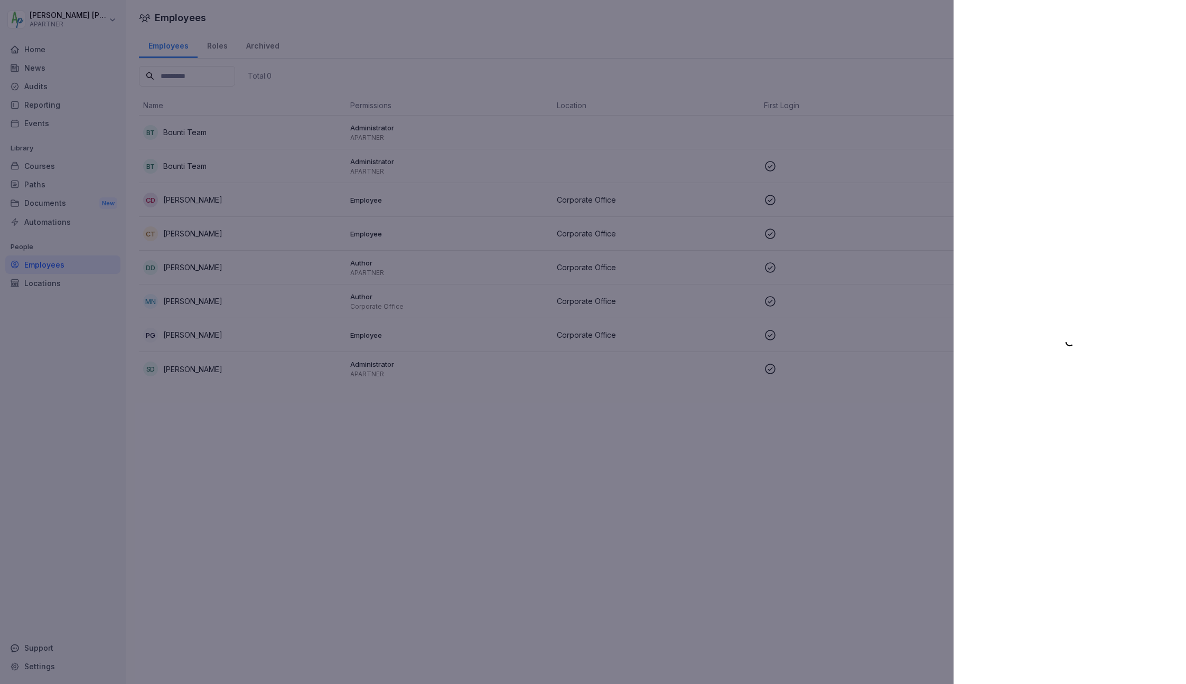
click at [1066, 195] on div at bounding box center [1069, 342] width 232 height 684
